Goal: Transaction & Acquisition: Purchase product/service

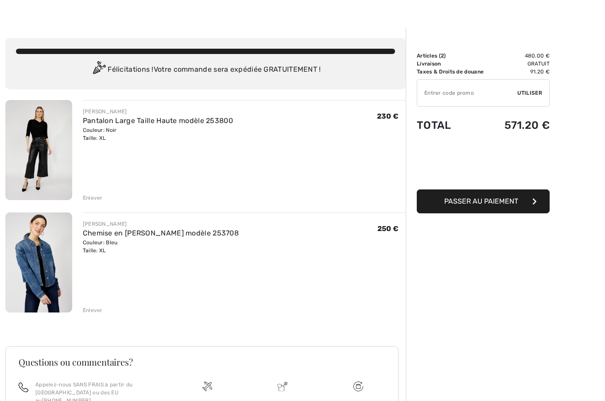
scroll to position [16, 0]
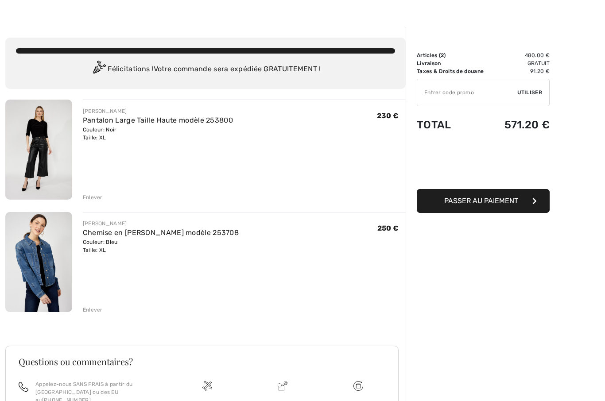
click at [95, 312] on div "Enlever" at bounding box center [93, 310] width 20 height 8
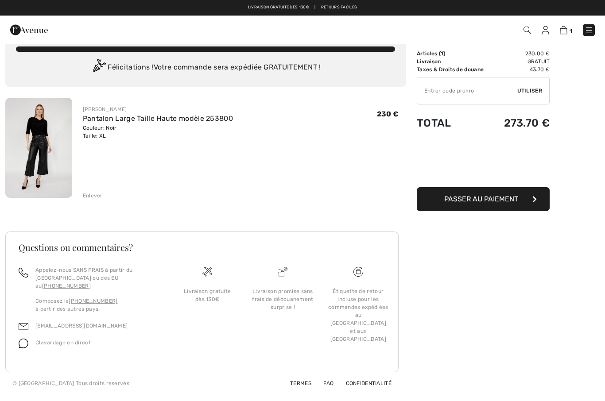
scroll to position [0, 0]
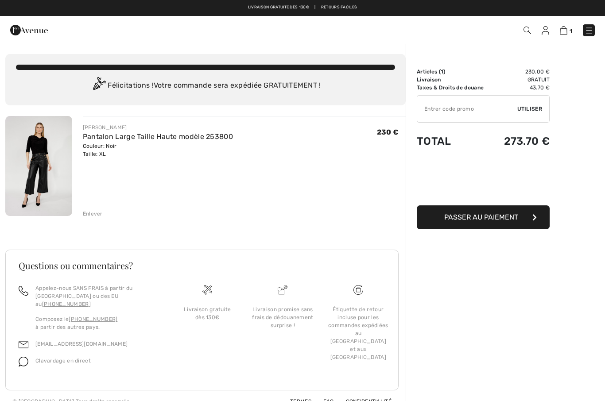
click at [22, 31] on img at bounding box center [29, 30] width 38 height 18
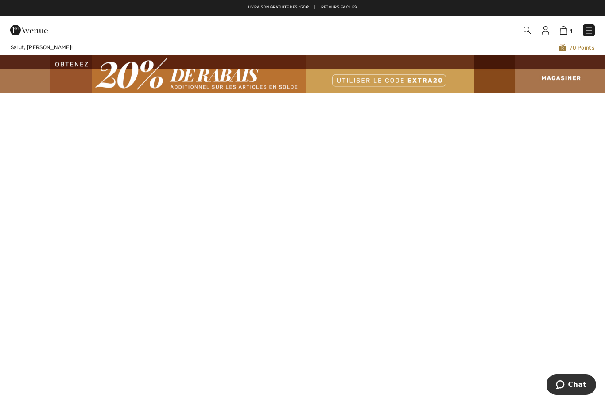
click at [589, 28] on img at bounding box center [589, 30] width 9 height 9
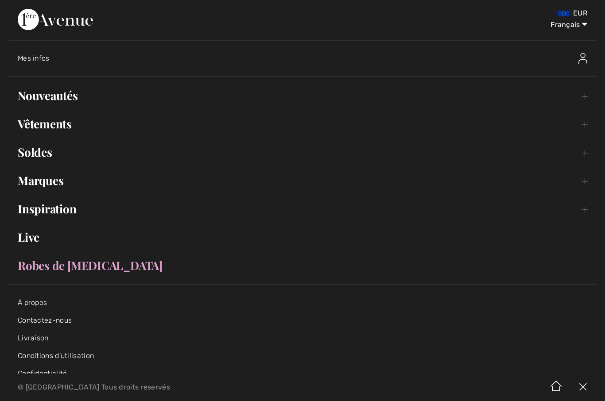
click at [50, 97] on link "Nouveautés Toggle submenu" at bounding box center [303, 95] width 588 height 19
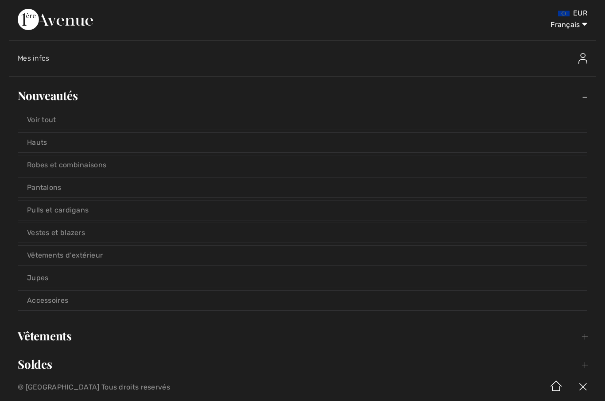
click at [49, 121] on link "Voir tout" at bounding box center [302, 119] width 569 height 19
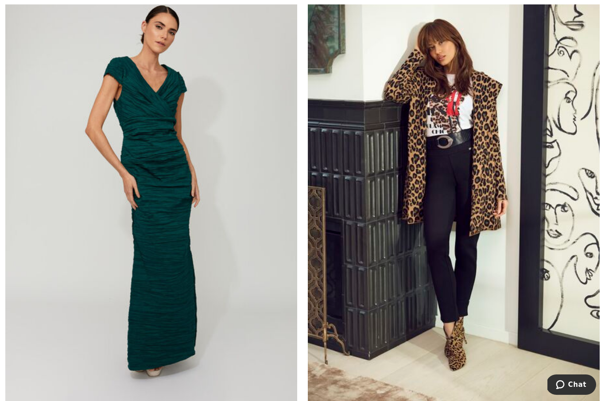
scroll to position [1150, 0]
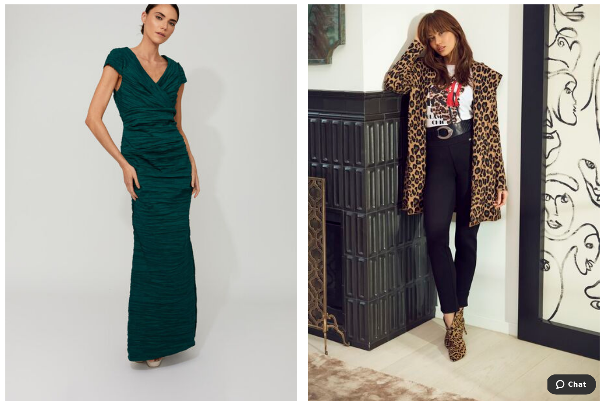
click at [465, 261] on img at bounding box center [454, 186] width 292 height 438
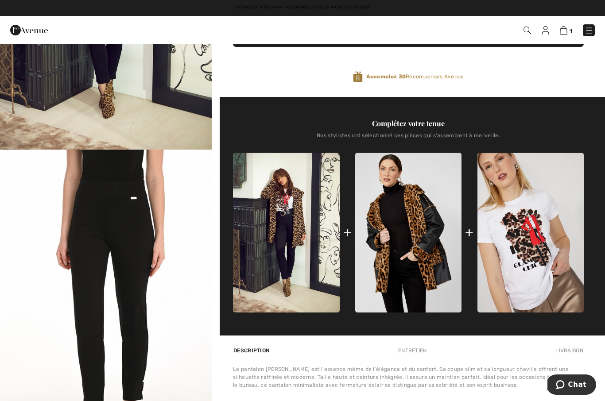
click at [540, 249] on img at bounding box center [531, 233] width 106 height 160
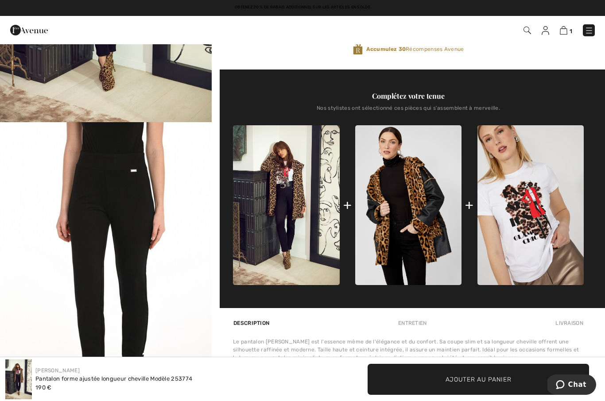
scroll to position [224, 0]
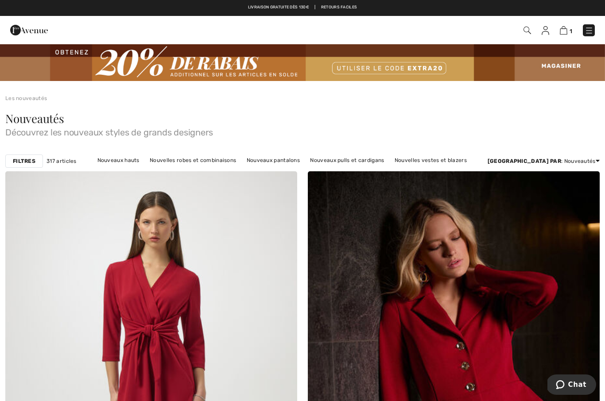
click at [24, 161] on strong "Filtres" at bounding box center [24, 161] width 23 height 8
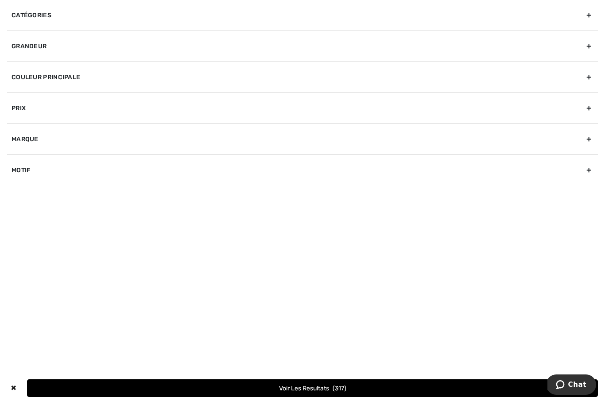
click at [42, 144] on div "Marque" at bounding box center [302, 139] width 591 height 31
click at [17, 156] on input"] "[PERSON_NAME]" at bounding box center [15, 159] width 7 height 7
checkbox input"] "true"
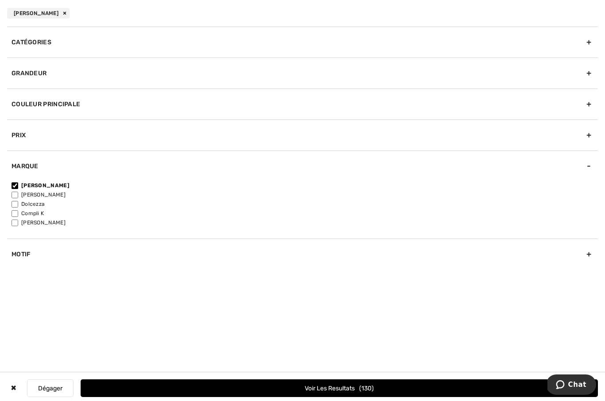
click at [18, 193] on input"] "[PERSON_NAME]" at bounding box center [15, 195] width 7 height 7
checkbox input"] "true"
click at [365, 390] on button "Voir les resultats 223" at bounding box center [340, 389] width 518 height 18
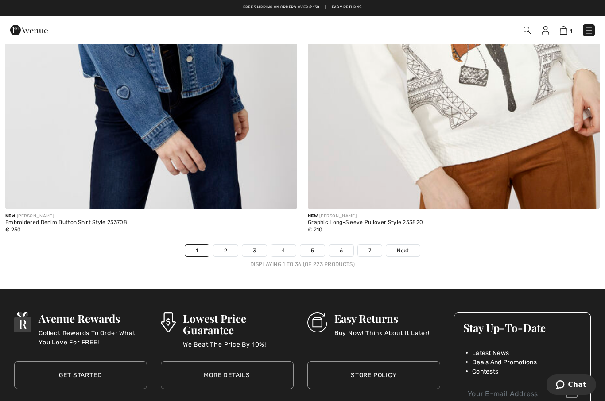
scroll to position [8608, 0]
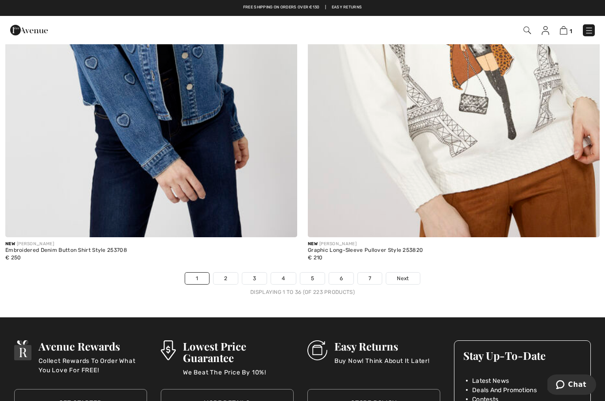
click at [225, 273] on link "2" at bounding box center [226, 279] width 24 height 12
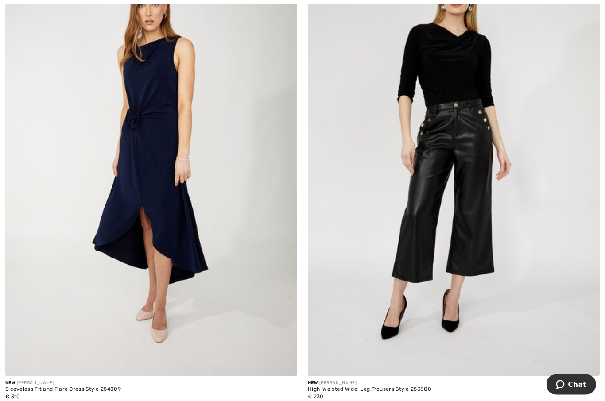
scroll to position [694, 0]
click at [187, 194] on img at bounding box center [151, 158] width 292 height 438
click at [95, 387] on div "Sleeveless Fit and Flare Dress Style 254009" at bounding box center [63, 390] width 116 height 6
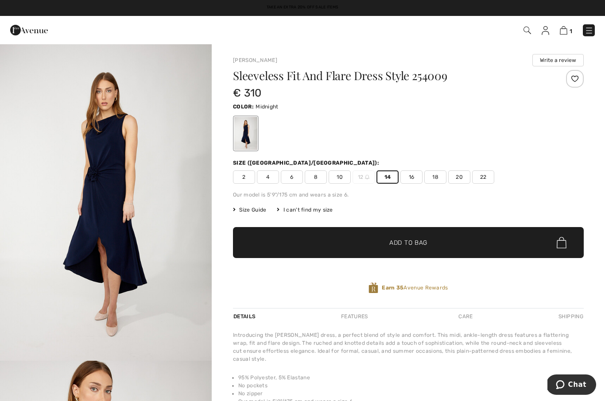
click at [415, 244] on span "Add to Bag" at bounding box center [409, 242] width 38 height 9
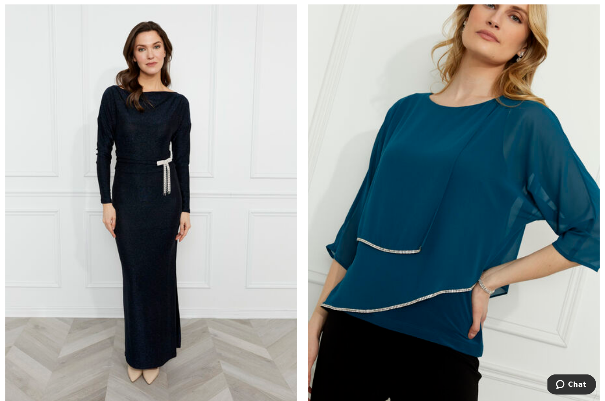
scroll to position [1120, 0]
click at [164, 250] on img at bounding box center [151, 204] width 292 height 438
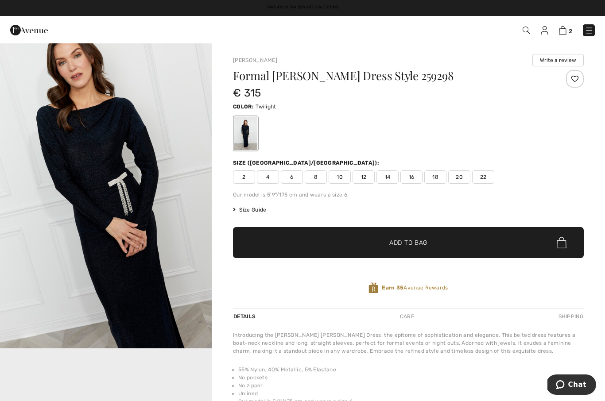
scroll to position [327, 0]
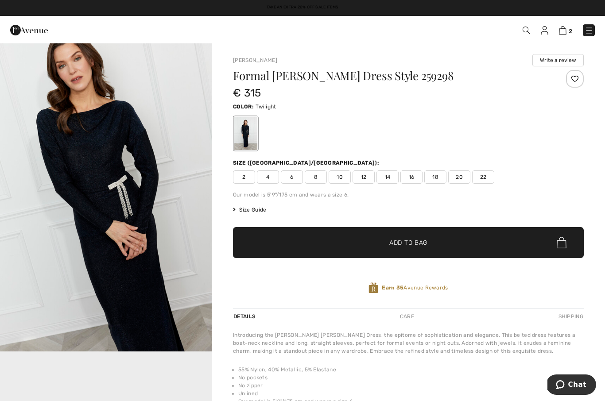
click at [144, 190] on img "2 / 4" at bounding box center [106, 193] width 212 height 318
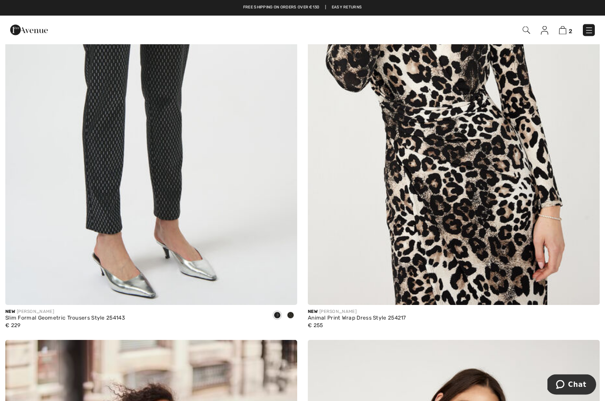
scroll to position [1711, 0]
click at [469, 233] on img at bounding box center [454, 86] width 292 height 438
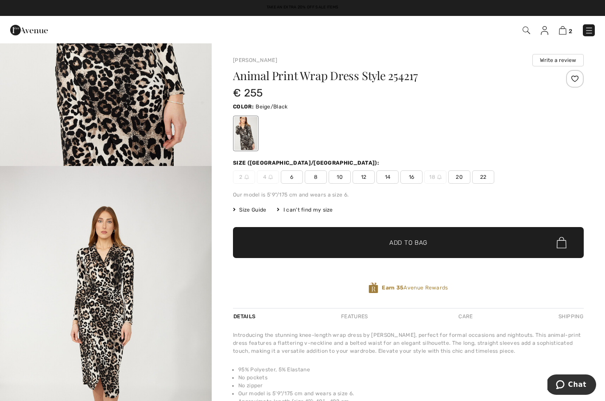
scroll to position [117, 0]
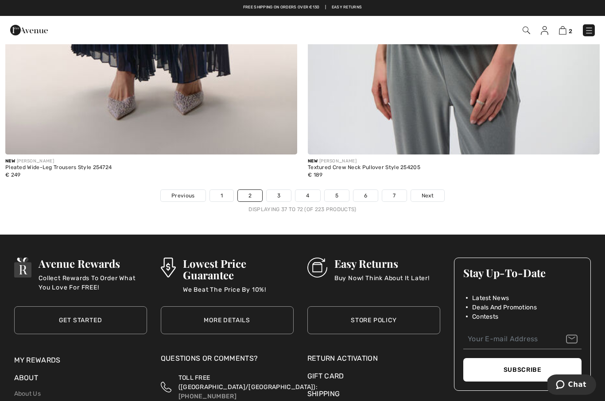
scroll to position [8611, 0]
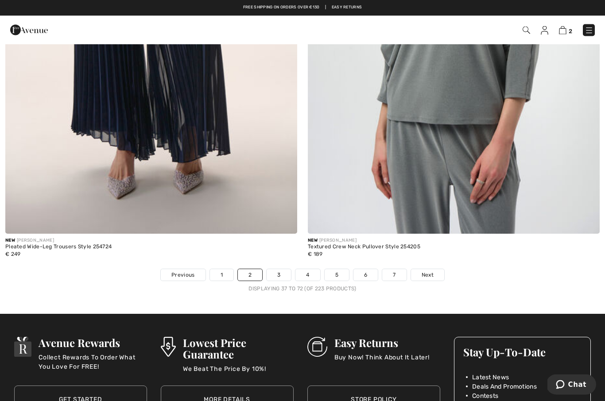
click at [284, 270] on link "3" at bounding box center [279, 276] width 24 height 12
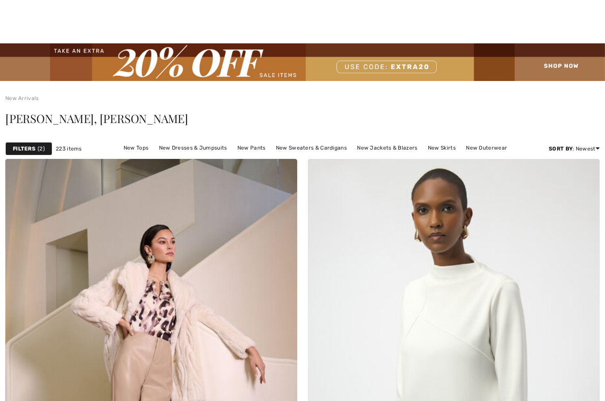
checkbox input "true"
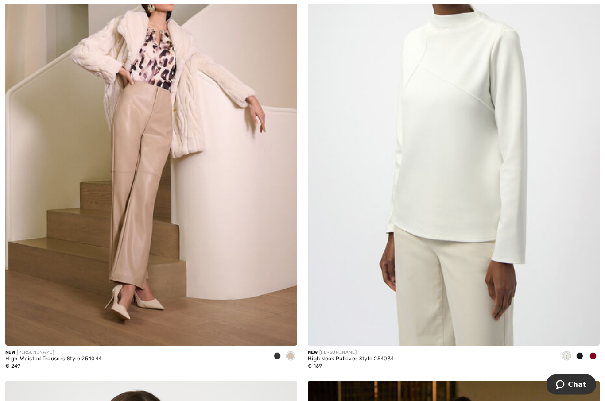
scroll to position [276, 0]
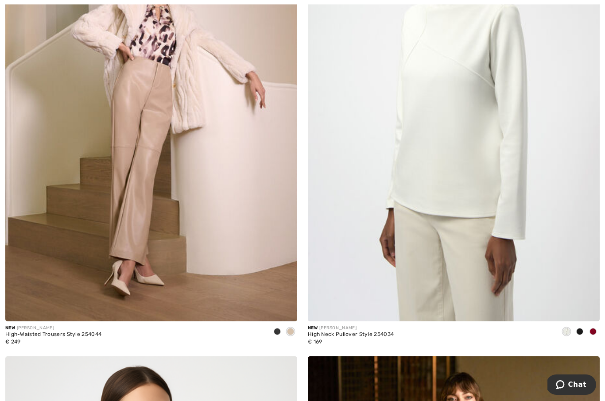
click at [70, 337] on div "High-Waisted Trousers Style 254044" at bounding box center [53, 335] width 96 height 6
click at [144, 152] on img at bounding box center [151, 102] width 292 height 438
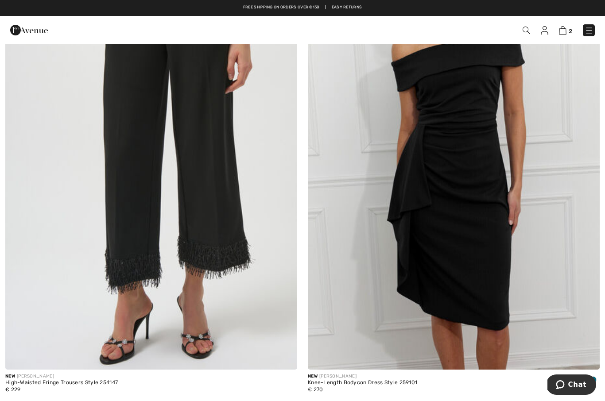
scroll to position [6112, 0]
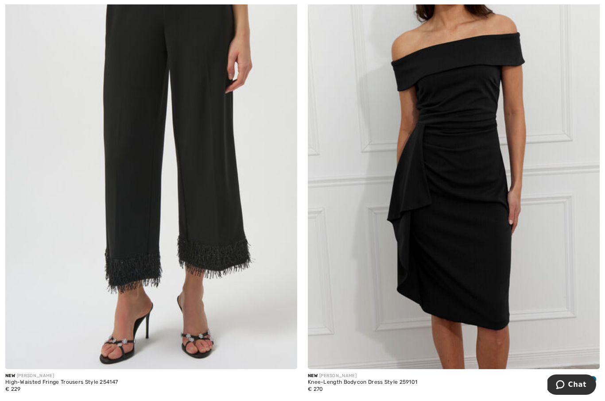
click at [582, 376] on span at bounding box center [580, 379] width 7 height 7
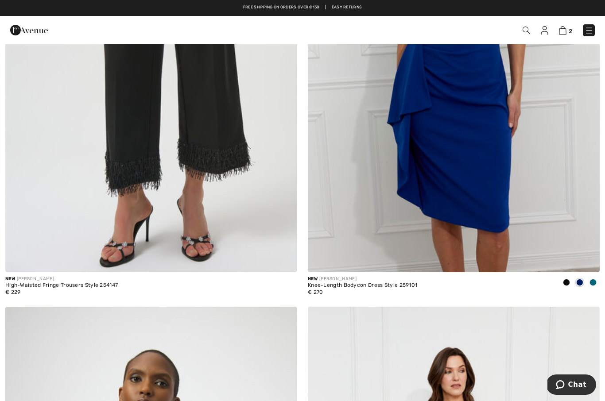
scroll to position [6208, 0]
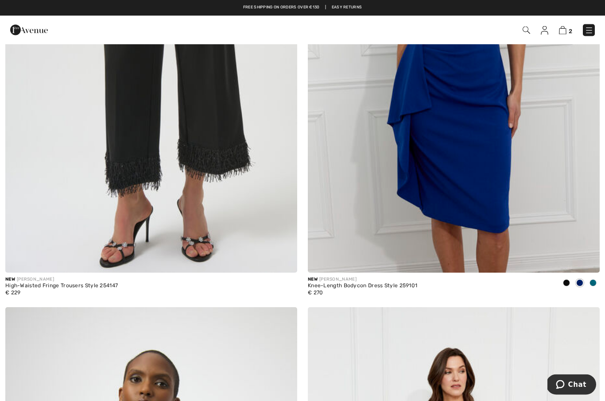
click at [403, 284] on div "Knee-Length Bodycon Dress Style 259101" at bounding box center [362, 287] width 109 height 6
click at [409, 284] on div "Knee-Length Bodycon Dress Style 259101" at bounding box center [362, 287] width 109 height 6
click at [349, 284] on div "Knee-Length Bodycon Dress Style 259101" at bounding box center [362, 287] width 109 height 6
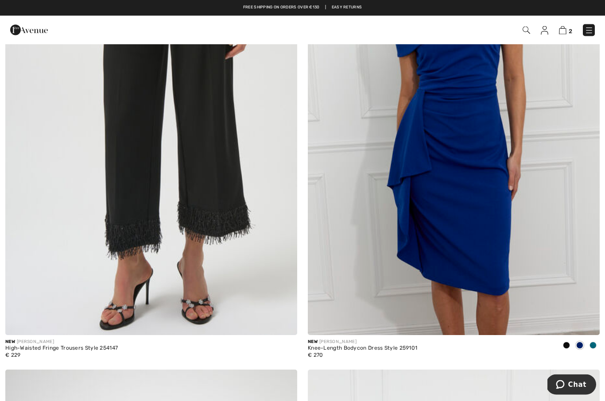
scroll to position [6146, 0]
click at [351, 340] on div "New FRANK LYMAN" at bounding box center [362, 342] width 109 height 7
click at [467, 242] on img at bounding box center [454, 116] width 292 height 438
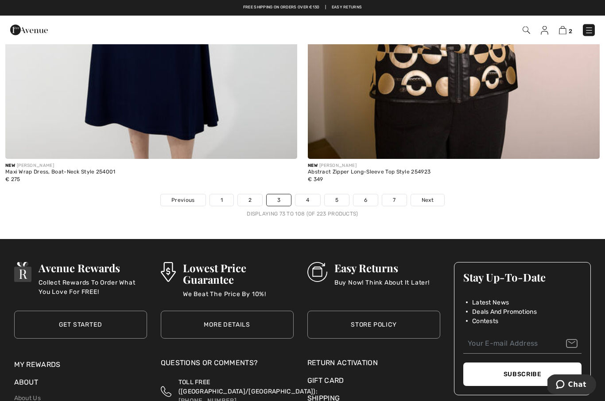
scroll to position [8683, 0]
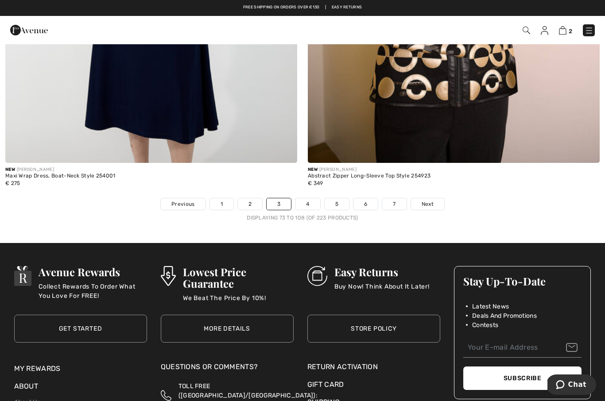
click at [310, 201] on link "4" at bounding box center [308, 205] width 24 height 12
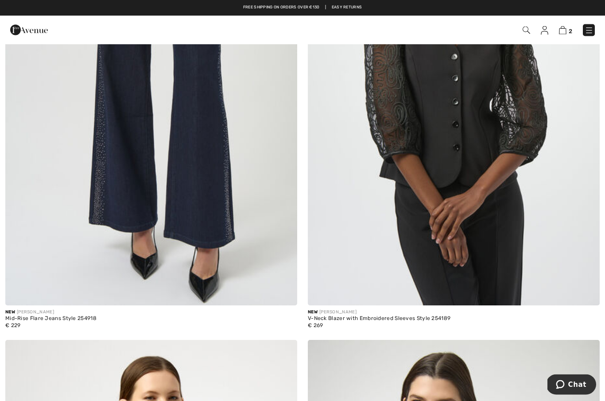
scroll to position [4167, 0]
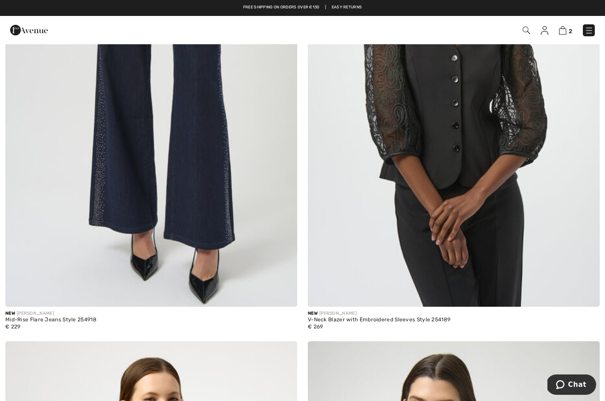
click at [78, 317] on div "Mid-Rise Flare Jeans Style 254918" at bounding box center [50, 320] width 91 height 6
click at [82, 317] on div "Mid-Rise Flare Jeans Style 254918" at bounding box center [50, 320] width 91 height 6
click at [193, 194] on img at bounding box center [151, 88] width 292 height 438
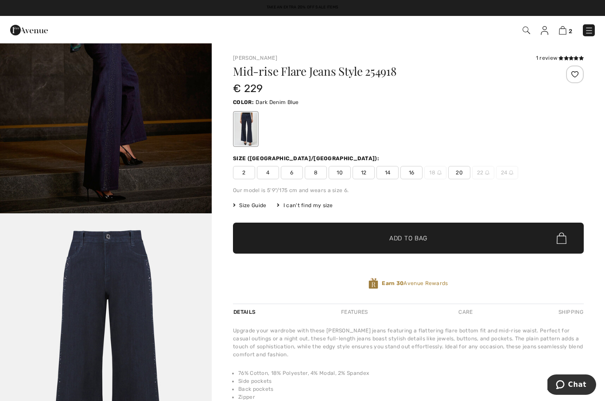
scroll to position [1799, 0]
click at [164, 324] on img "6 / 6" at bounding box center [106, 373] width 212 height 318
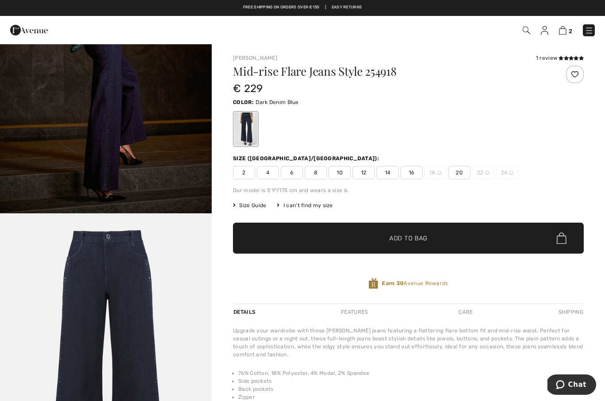
click at [575, 73] on div at bounding box center [575, 75] width 18 height 18
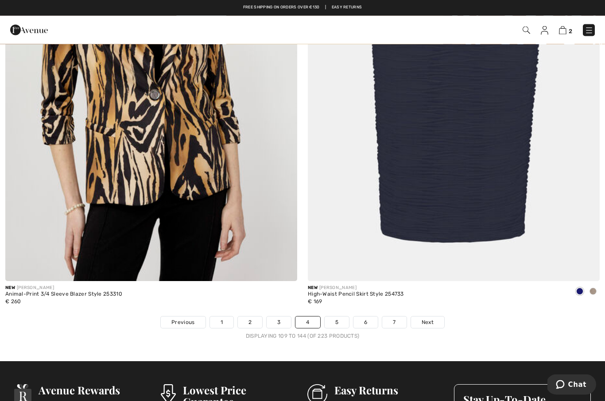
scroll to position [8564, 0]
click at [331, 322] on link "5" at bounding box center [337, 323] width 24 height 12
click at [340, 317] on link "5" at bounding box center [337, 323] width 24 height 12
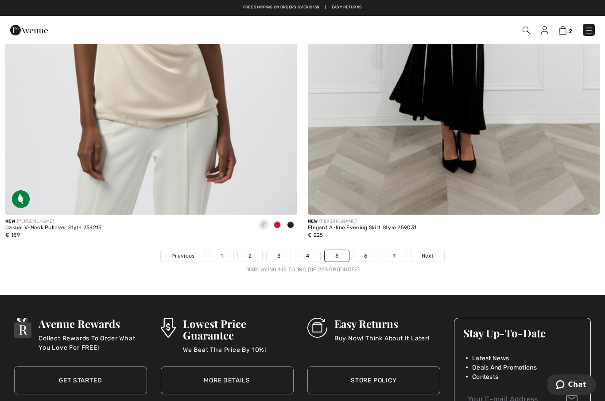
scroll to position [8630, 0]
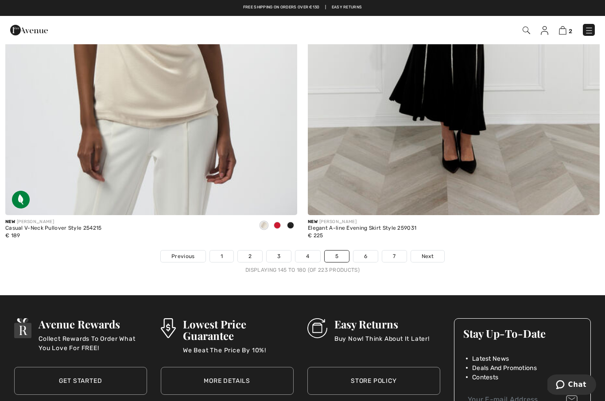
click at [368, 251] on link "6" at bounding box center [366, 257] width 24 height 12
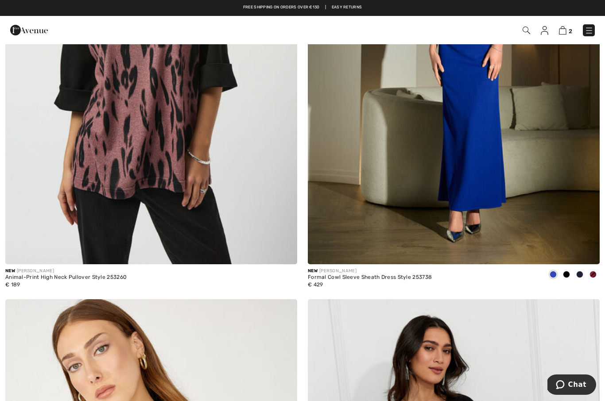
scroll to position [6673, 0]
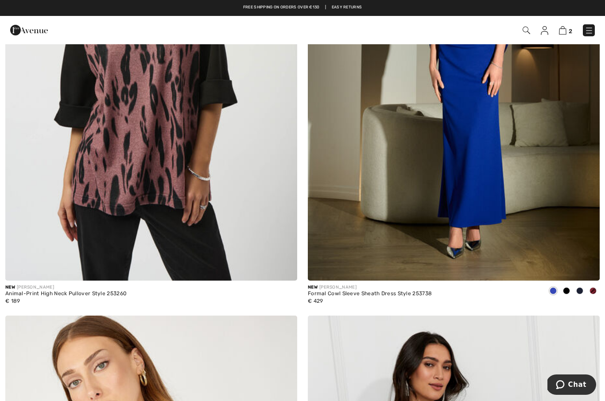
click at [600, 288] on div at bounding box center [593, 292] width 13 height 15
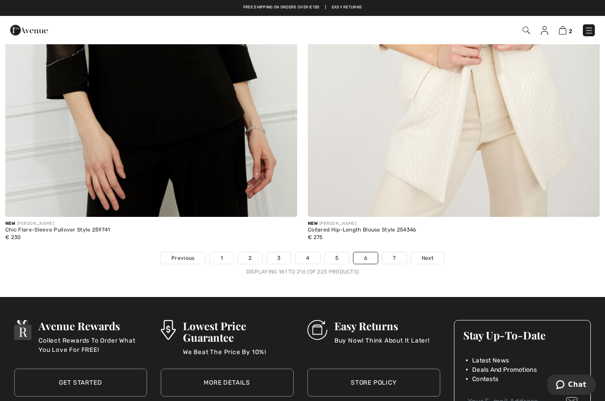
scroll to position [8615, 0]
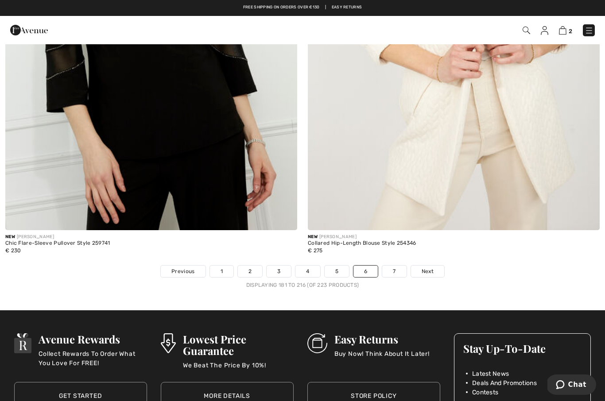
click at [394, 268] on link "7" at bounding box center [394, 272] width 24 height 12
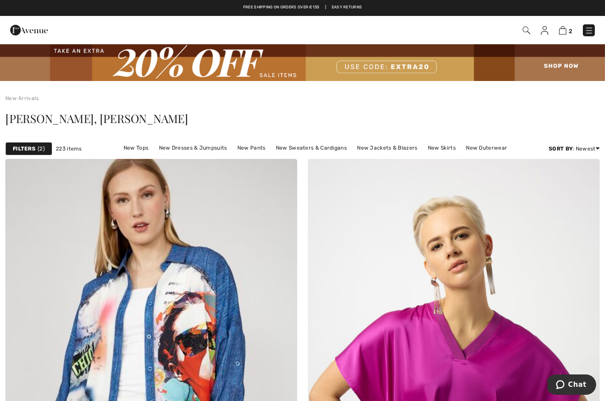
click at [195, 148] on link "New Dresses & Jumpsuits" at bounding box center [193, 148] width 77 height 12
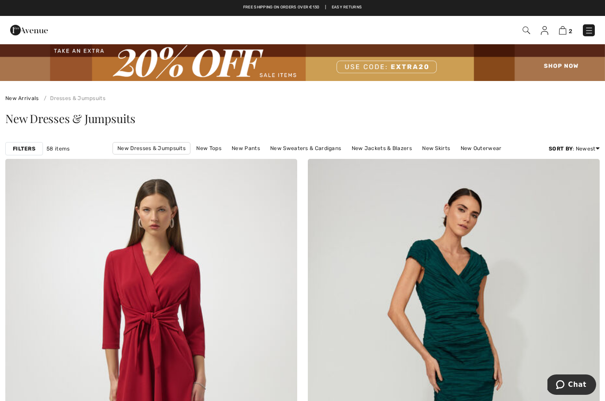
click at [24, 152] on strong "Filters" at bounding box center [24, 149] width 23 height 8
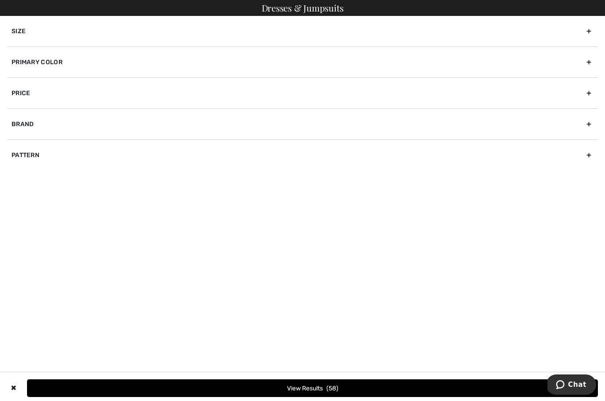
click at [31, 125] on div "Brand" at bounding box center [302, 124] width 591 height 31
click at [14, 142] on input"] "[PERSON_NAME]" at bounding box center [15, 143] width 7 height 7
checkbox input"] "true"
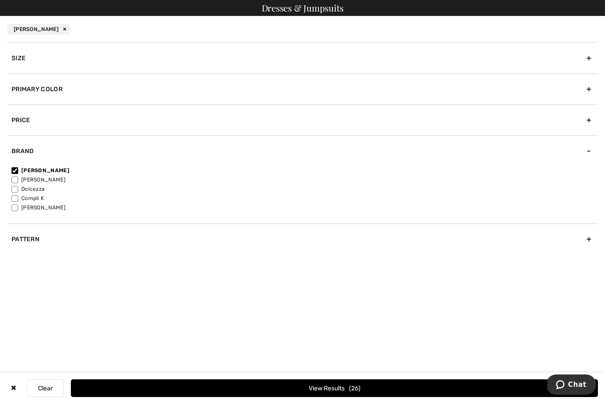
click at [14, 180] on input"] "[PERSON_NAME]" at bounding box center [15, 180] width 7 height 7
checkbox input"] "true"
click at [295, 388] on button "View Results 40" at bounding box center [334, 389] width 527 height 18
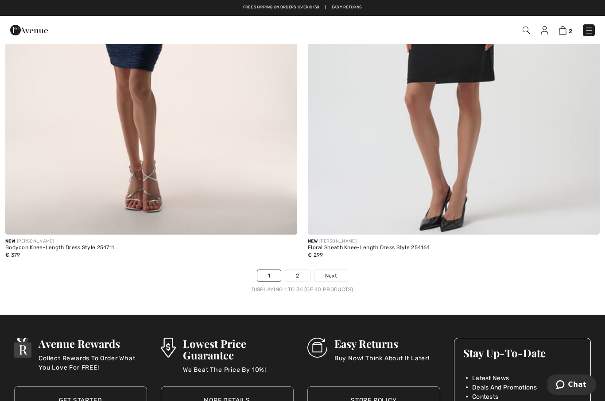
scroll to position [8610, 0]
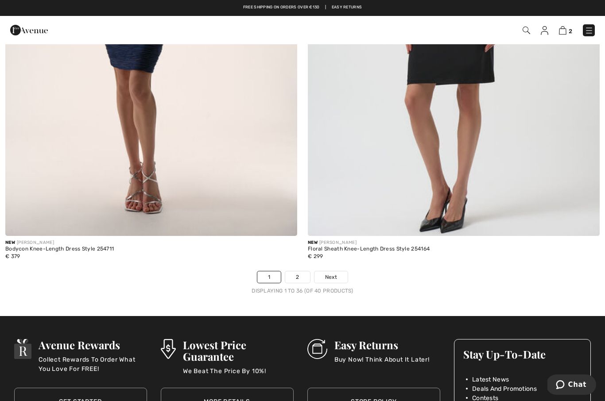
click at [298, 272] on link "2" at bounding box center [297, 278] width 24 height 12
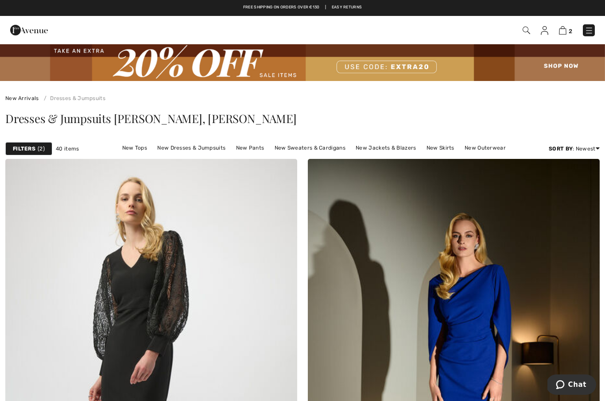
click at [28, 26] on img at bounding box center [29, 30] width 38 height 18
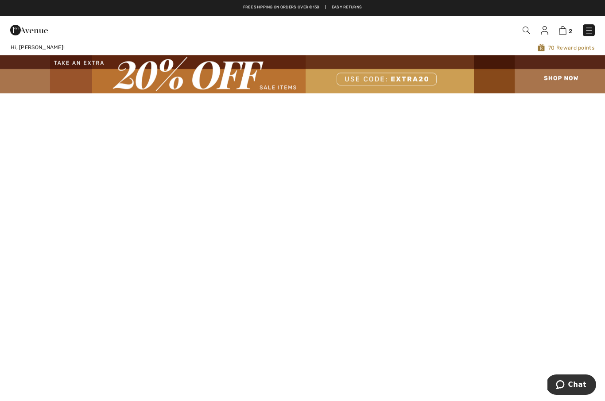
click at [592, 30] on img at bounding box center [589, 30] width 9 height 9
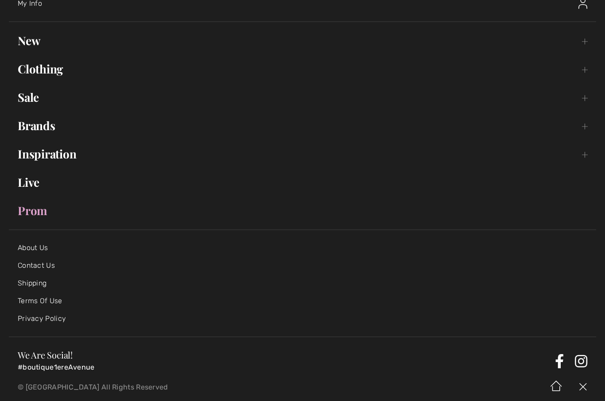
scroll to position [48, 0]
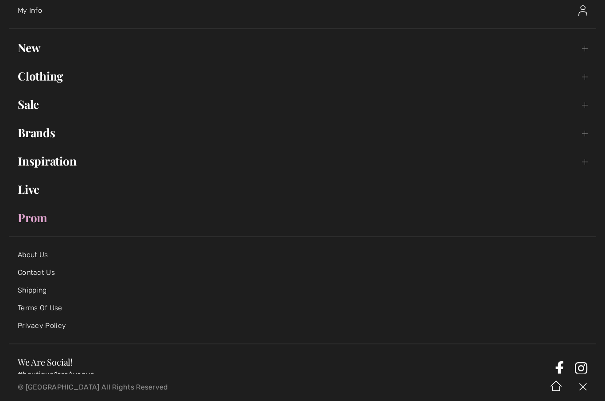
click at [44, 136] on link "Brands Open submenu" at bounding box center [303, 132] width 588 height 19
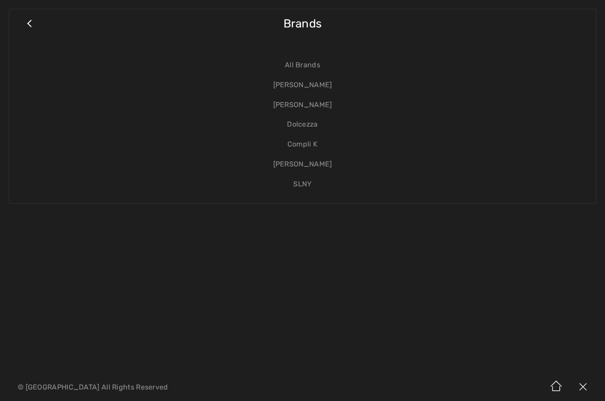
click at [313, 107] on link "[PERSON_NAME]" at bounding box center [302, 105] width 569 height 20
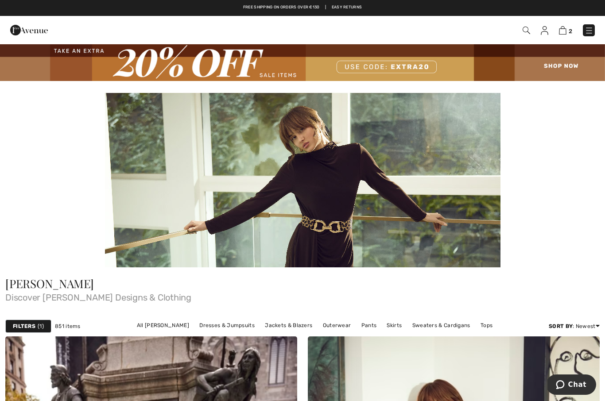
click at [33, 327] on strong "Filters" at bounding box center [24, 327] width 23 height 8
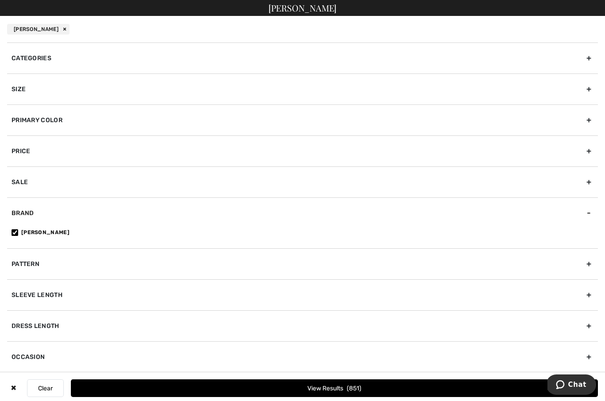
click at [65, 121] on div "Primary Color" at bounding box center [302, 120] width 591 height 31
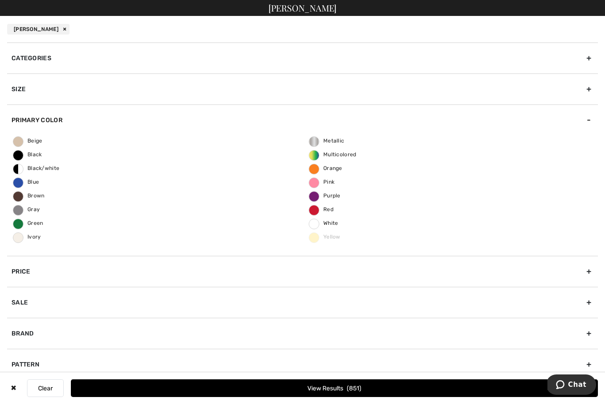
click at [319, 210] on span "Red" at bounding box center [321, 210] width 24 height 6
click at [0, 0] on input "Red" at bounding box center [0, 0] width 0 height 0
click at [21, 184] on span "Blue" at bounding box center [26, 182] width 26 height 6
click at [0, 0] on input "Blue" at bounding box center [0, 0] width 0 height 0
click at [355, 390] on span "208" at bounding box center [355, 389] width 16 height 8
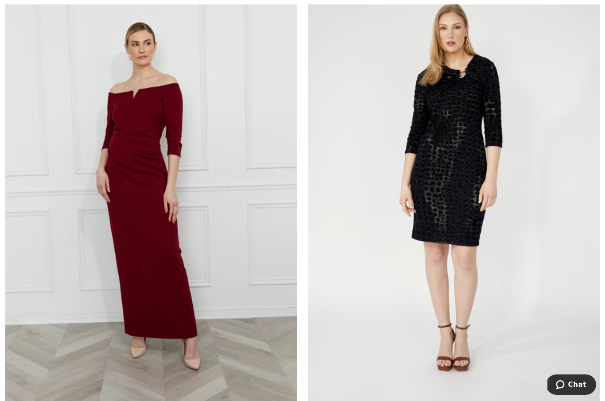
scroll to position [6537, 0]
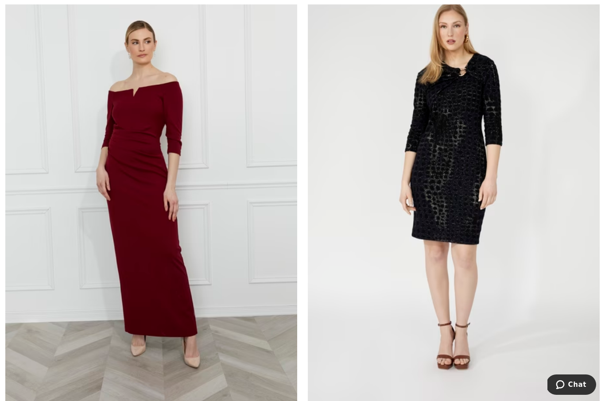
click at [181, 266] on img at bounding box center [151, 186] width 292 height 438
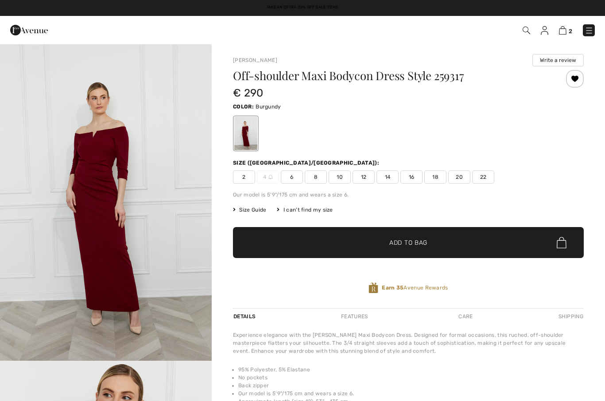
click at [388, 178] on span "14" at bounding box center [388, 177] width 22 height 13
click at [444, 239] on span "✔ Added to Bag Add to Bag" at bounding box center [408, 242] width 351 height 31
click at [29, 30] on img at bounding box center [29, 30] width 38 height 18
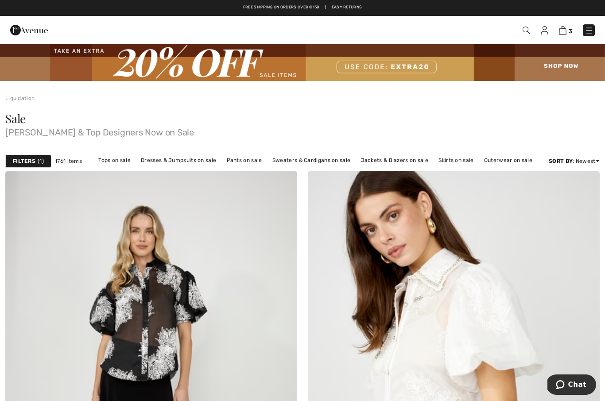
click at [525, 29] on img at bounding box center [527, 31] width 8 height 8
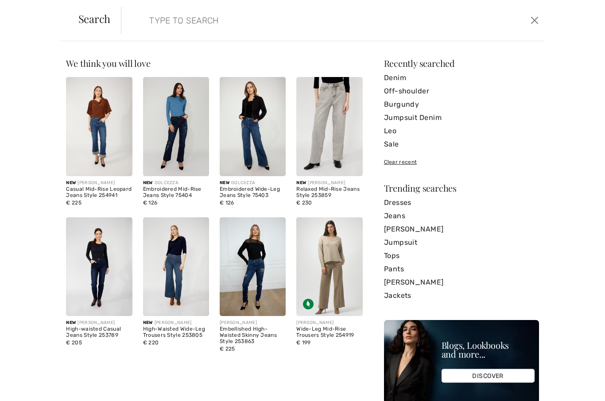
click at [104, 139] on img at bounding box center [99, 126] width 66 height 99
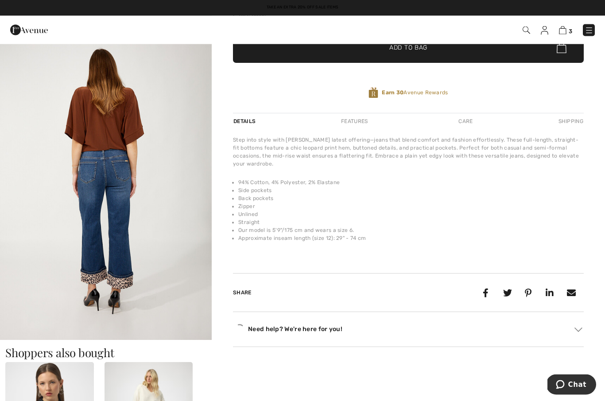
scroll to position [281, 0]
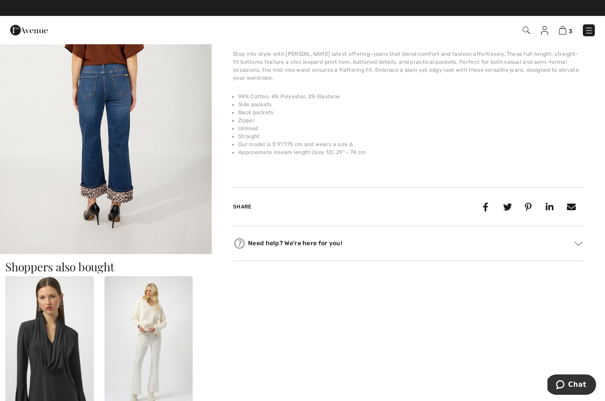
click at [132, 203] on img "4 / 4" at bounding box center [106, 95] width 212 height 318
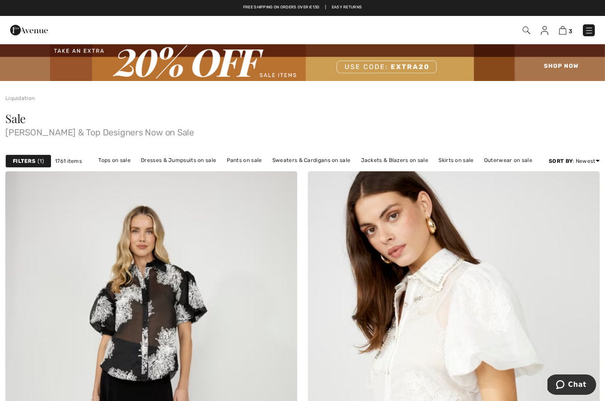
click at [528, 28] on img at bounding box center [527, 31] width 8 height 8
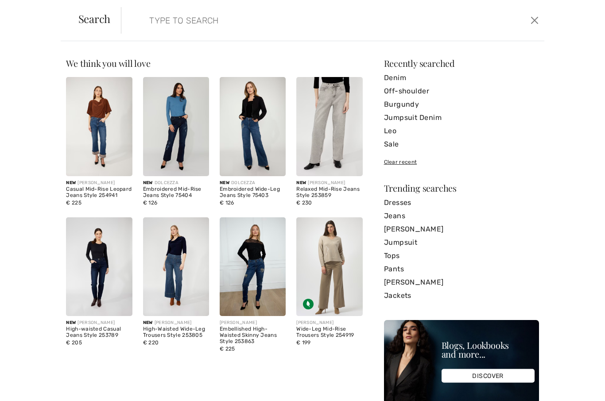
click at [230, 30] on input "search" at bounding box center [287, 20] width 289 height 27
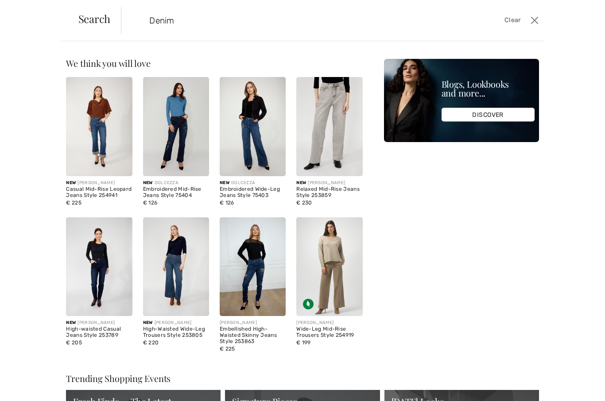
type input "Denim"
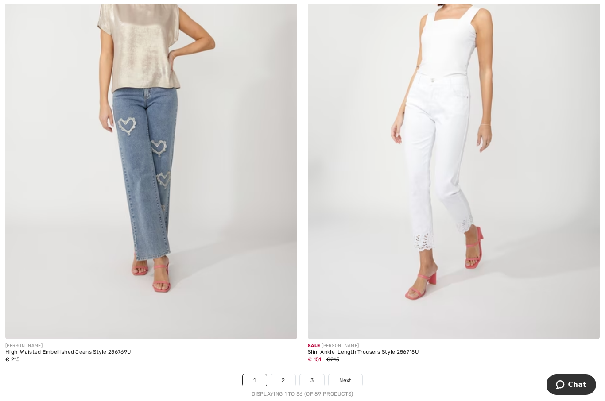
scroll to position [8548, 0]
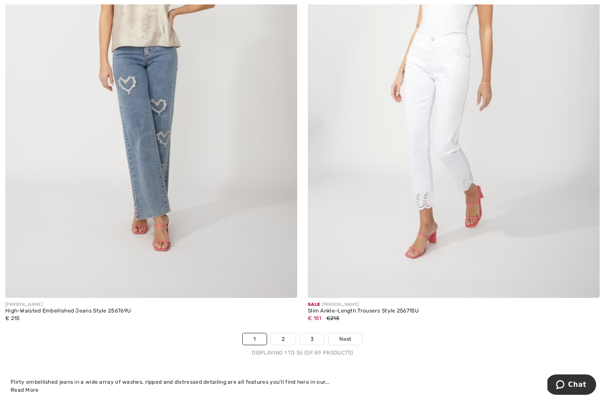
click at [287, 334] on link "2" at bounding box center [283, 340] width 24 height 12
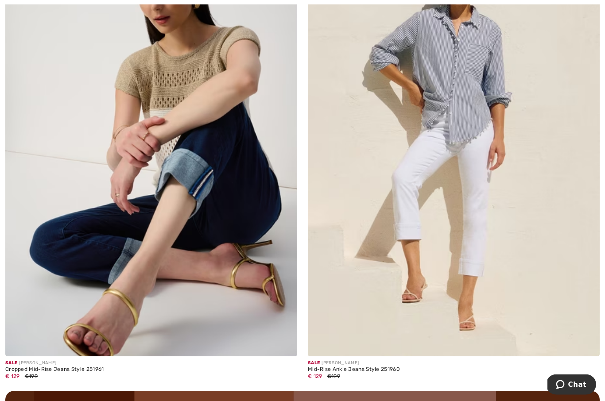
scroll to position [5536, 0]
click at [244, 204] on img at bounding box center [151, 137] width 292 height 438
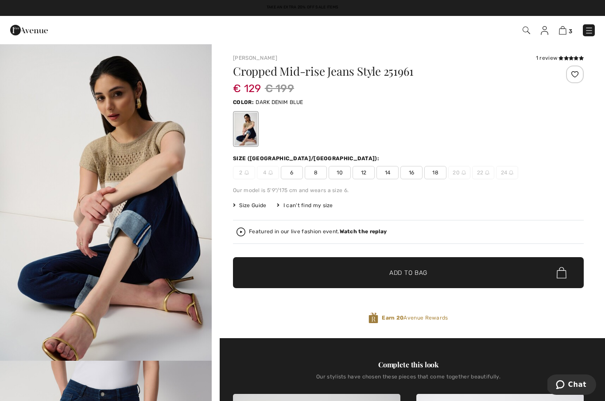
click at [363, 172] on span "12" at bounding box center [364, 172] width 22 height 13
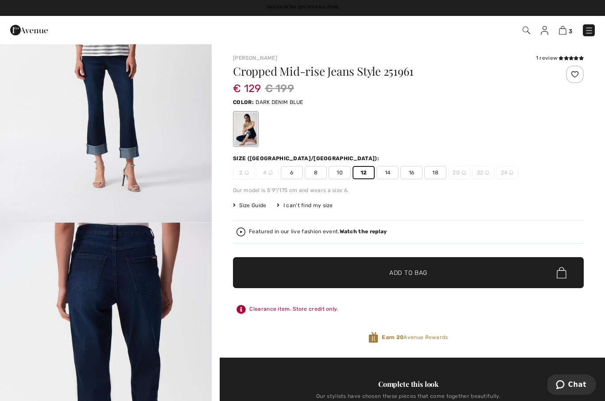
click at [421, 274] on span "Add to Bag" at bounding box center [409, 273] width 38 height 9
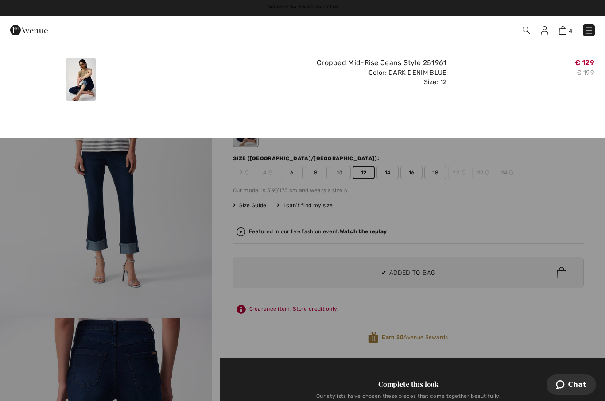
scroll to position [1949, 0]
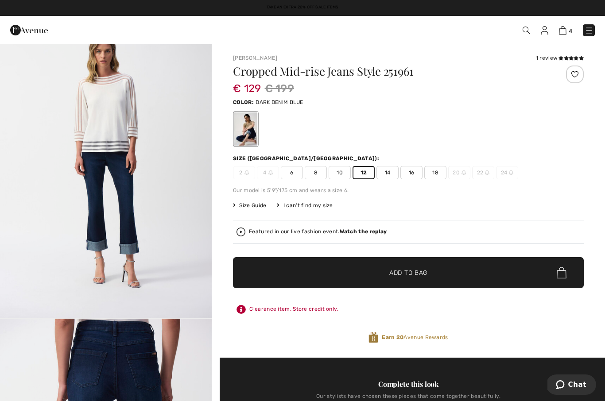
click at [565, 30] on img at bounding box center [563, 30] width 8 height 8
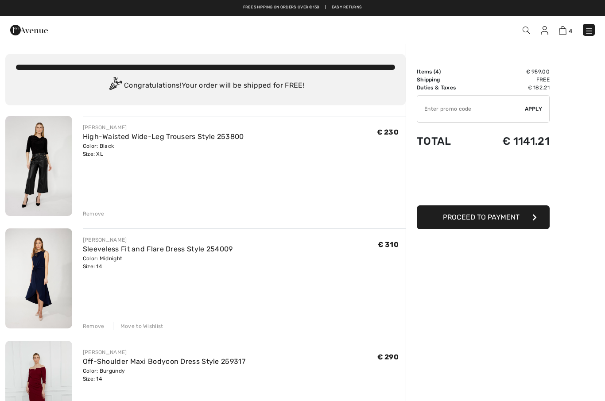
click at [25, 31] on img at bounding box center [29, 30] width 38 height 18
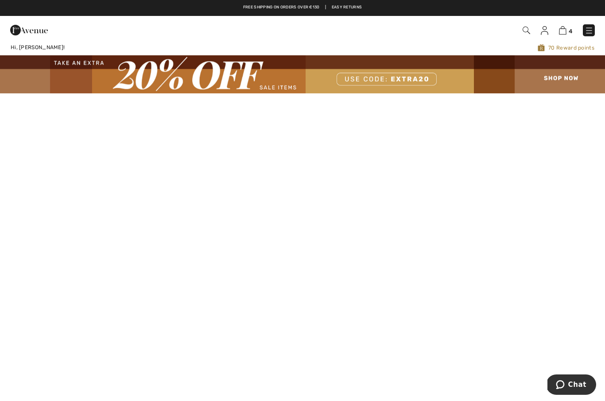
click at [561, 33] on img at bounding box center [563, 30] width 8 height 8
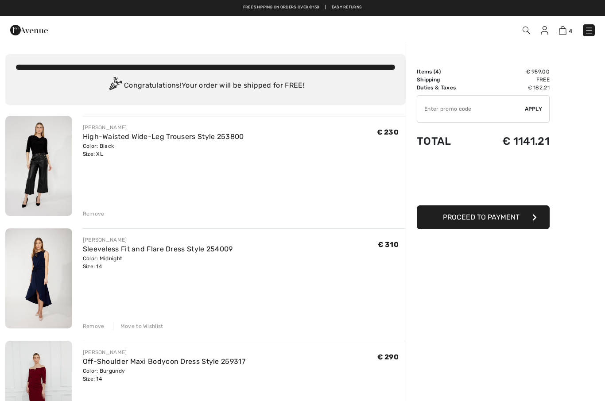
click at [445, 105] on input "TEXT" at bounding box center [471, 109] width 108 height 27
type input "EXTRA20"
click at [531, 107] on span "Apply" at bounding box center [534, 109] width 18 height 8
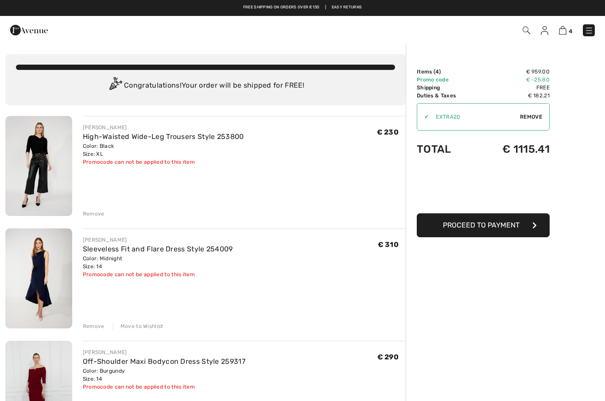
click at [24, 29] on img at bounding box center [29, 30] width 38 height 18
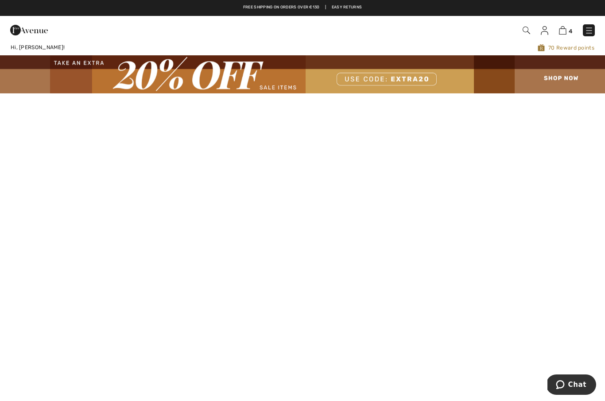
click at [555, 78] on img at bounding box center [302, 74] width 605 height 38
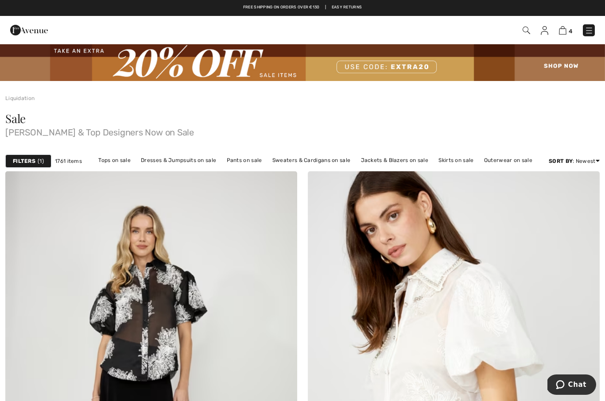
click at [328, 161] on link "Sweaters & Cardigans on sale" at bounding box center [311, 161] width 87 height 12
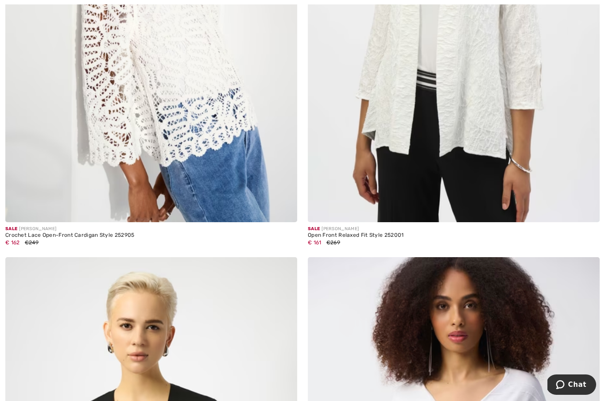
scroll to position [2267, 0]
